Goal: Task Accomplishment & Management: Manage account settings

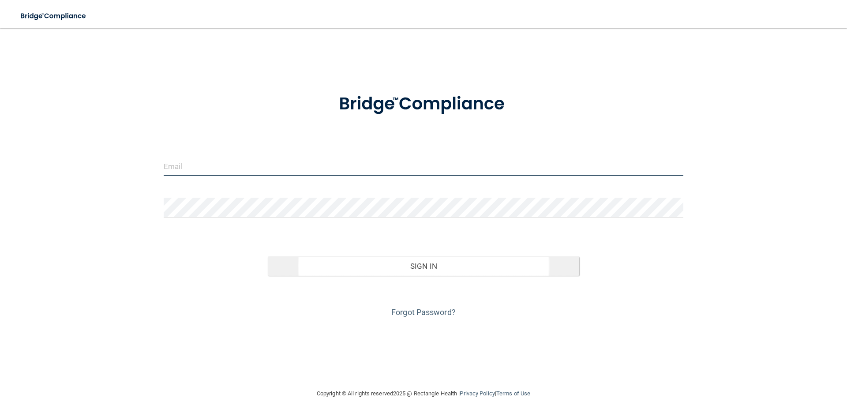
type input "[PERSON_NAME][EMAIL_ADDRESS][DOMAIN_NAME]"
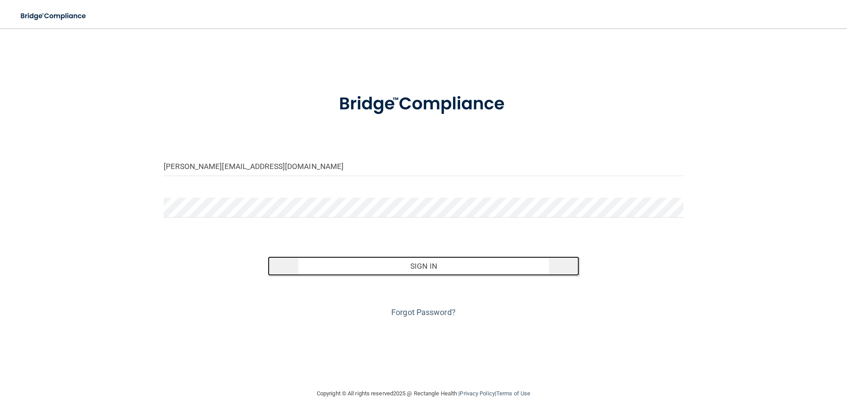
click at [422, 267] on button "Sign In" at bounding box center [424, 265] width 312 height 19
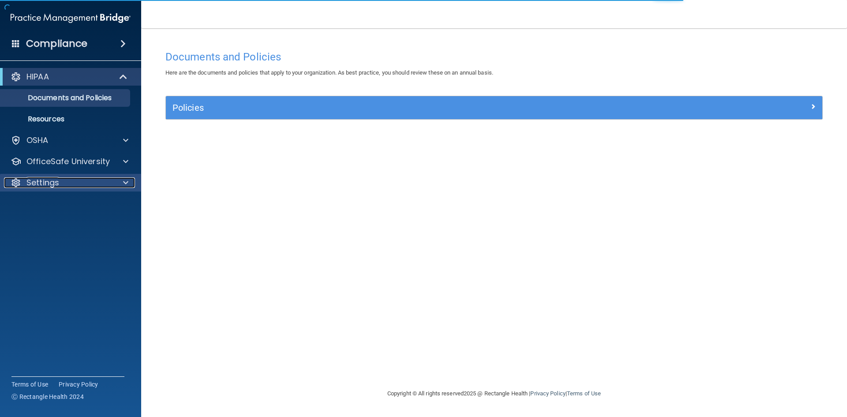
click at [42, 186] on p "Settings" at bounding box center [42, 182] width 33 height 11
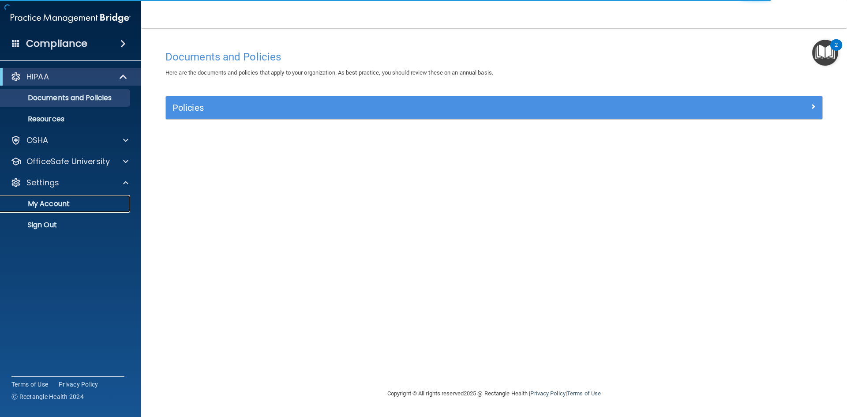
click at [57, 202] on p "My Account" at bounding box center [66, 203] width 120 height 9
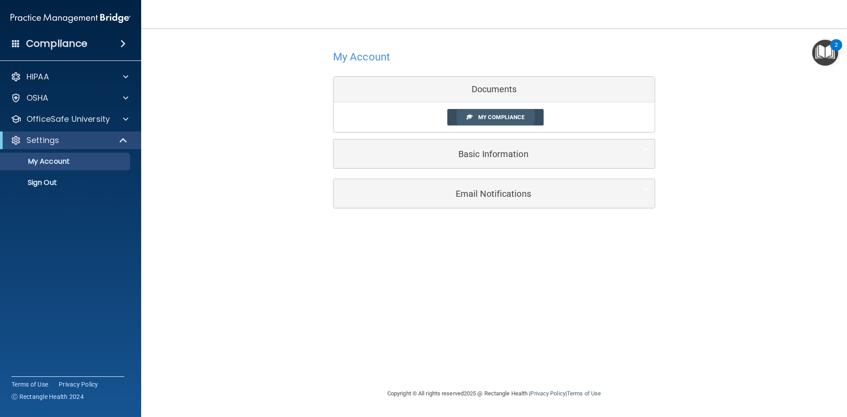
click at [522, 118] on span "My Compliance" at bounding box center [501, 117] width 46 height 7
click at [516, 120] on span "My Compliance" at bounding box center [501, 117] width 46 height 7
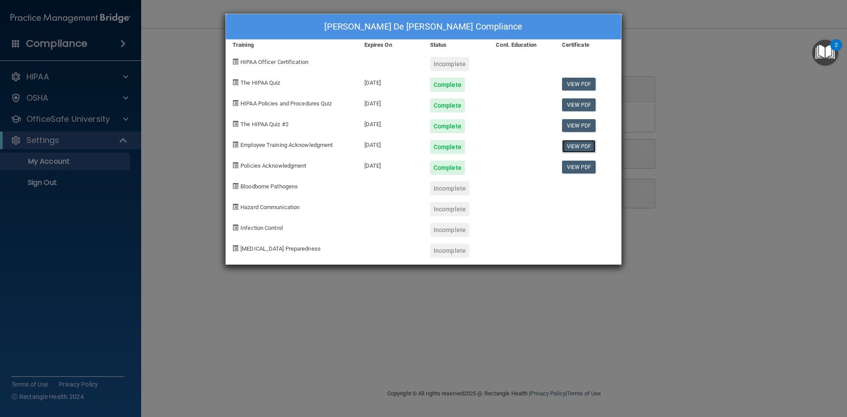
click at [581, 143] on link "View PDF" at bounding box center [579, 146] width 34 height 13
click at [585, 167] on link "View PDF" at bounding box center [579, 167] width 34 height 13
